Goal: Find specific page/section

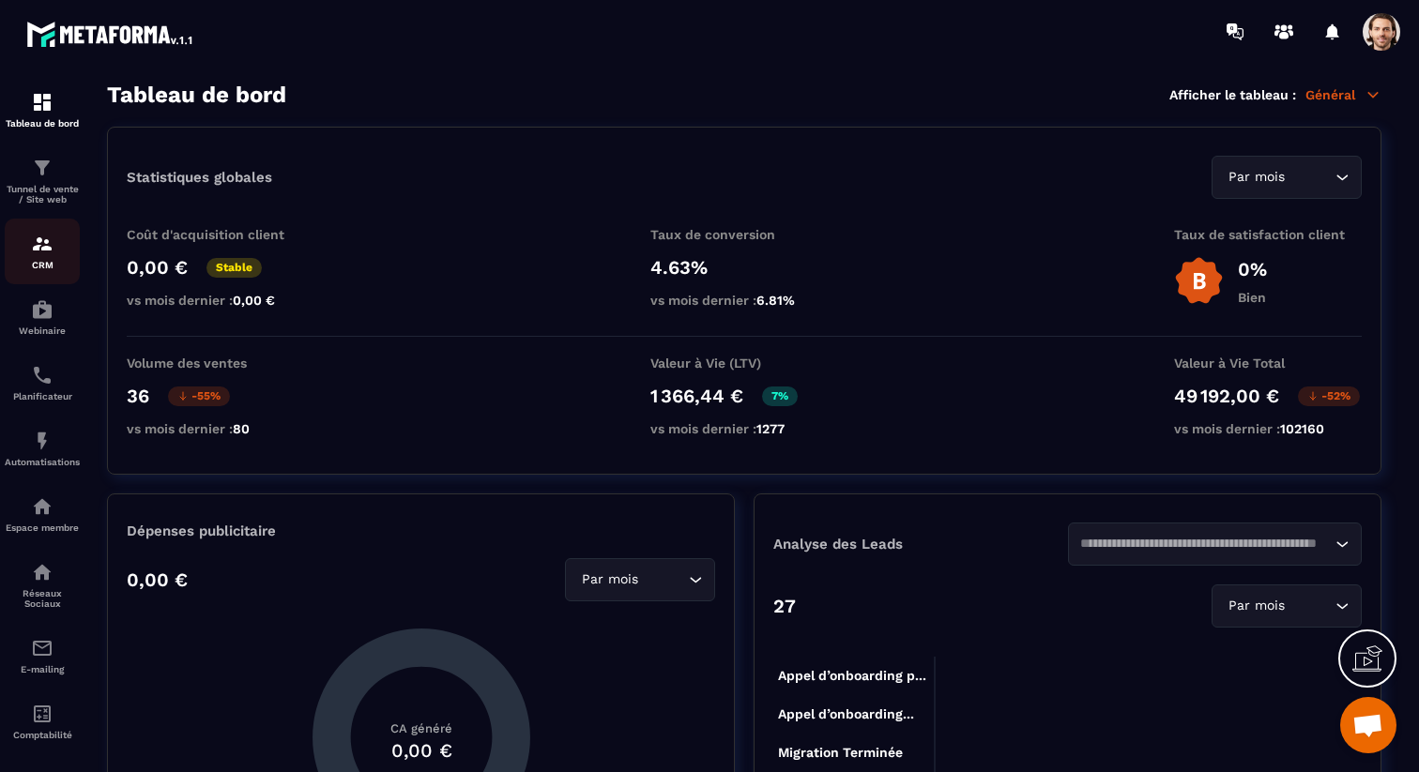
click at [38, 264] on p "CRM" at bounding box center [42, 265] width 75 height 10
